Goal: Navigation & Orientation: Find specific page/section

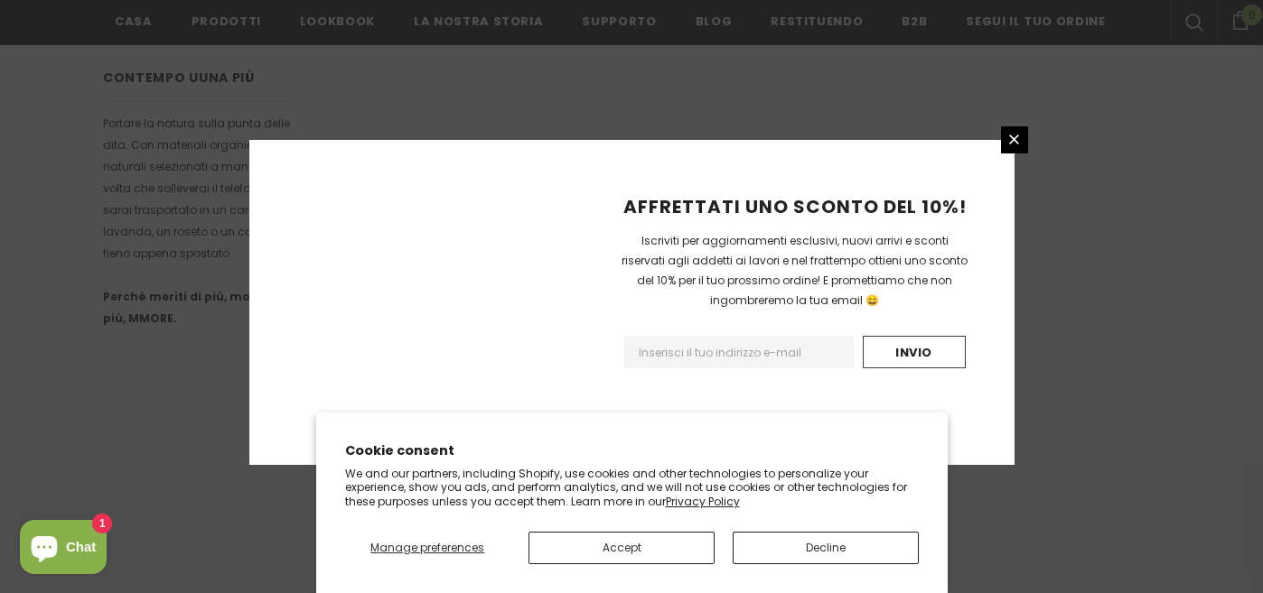
scroll to position [1258, 0]
